Goal: Task Accomplishment & Management: Use online tool/utility

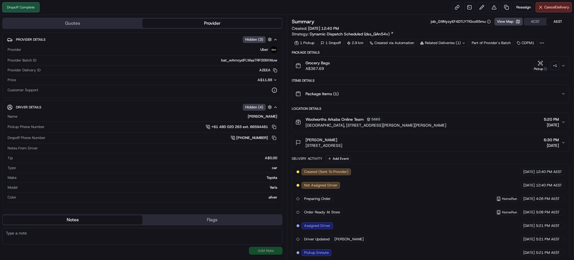
click at [556, 69] on div "+ 1" at bounding box center [555, 66] width 8 height 8
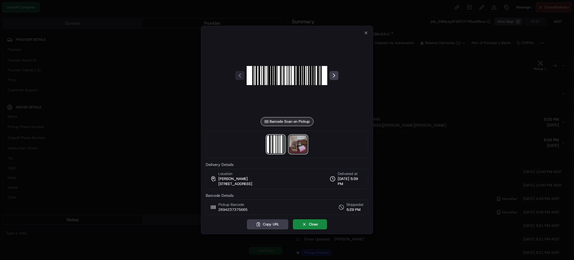
click at [301, 141] on img at bounding box center [298, 144] width 18 height 18
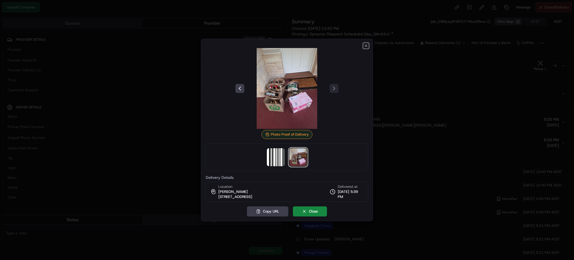
click at [367, 45] on icon "button" at bounding box center [366, 45] width 4 height 4
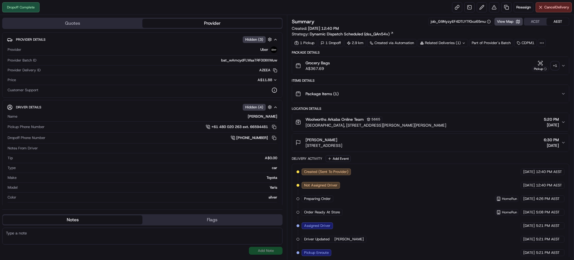
click at [464, 42] on icon at bounding box center [464, 43] width 4 height 4
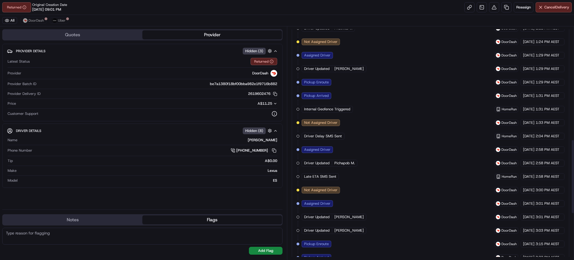
scroll to position [501, 0]
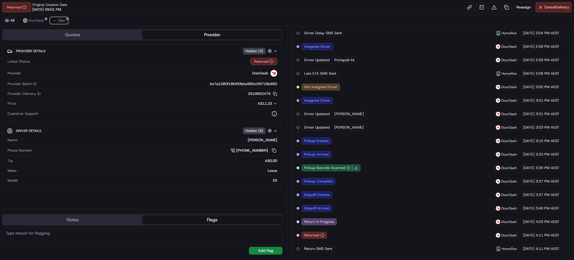
click at [67, 20] on button "Uber" at bounding box center [59, 20] width 18 height 7
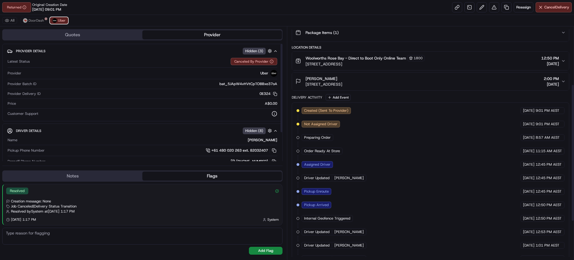
scroll to position [0, 0]
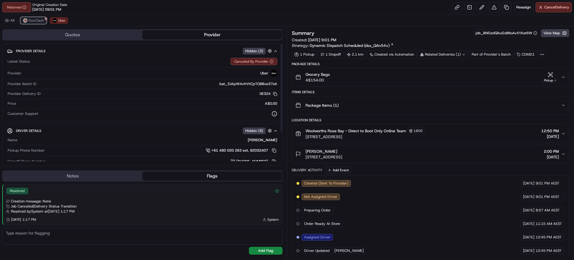
click at [35, 22] on span "DoorDash" at bounding box center [36, 20] width 15 height 4
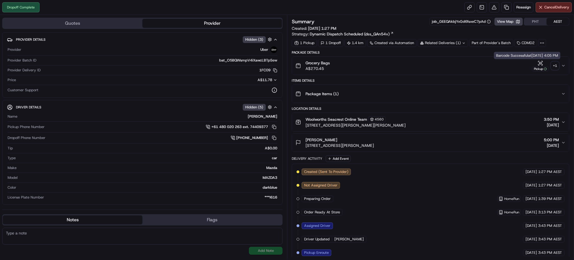
click at [553, 65] on div "+ 1" at bounding box center [555, 66] width 8 height 8
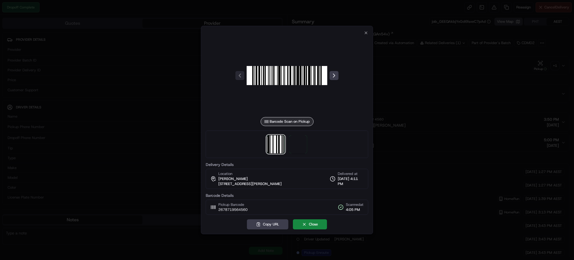
click at [286, 146] on div at bounding box center [287, 143] width 163 height 27
click at [293, 144] on img at bounding box center [298, 144] width 18 height 18
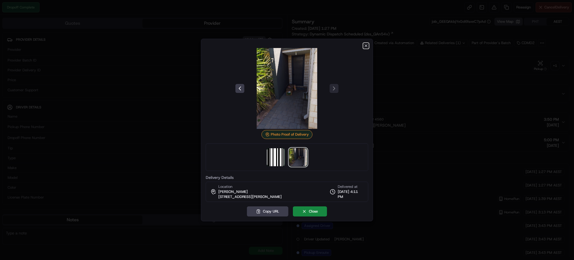
click at [367, 47] on icon "button" at bounding box center [366, 46] width 2 height 2
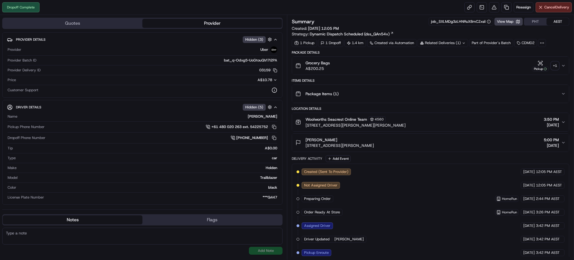
click at [557, 68] on div "+ 1" at bounding box center [555, 66] width 8 height 8
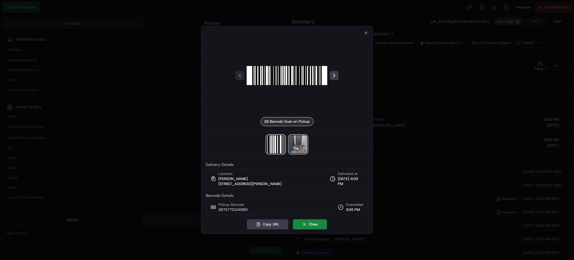
click at [294, 147] on img at bounding box center [298, 144] width 18 height 18
